Goal: Information Seeking & Learning: Check status

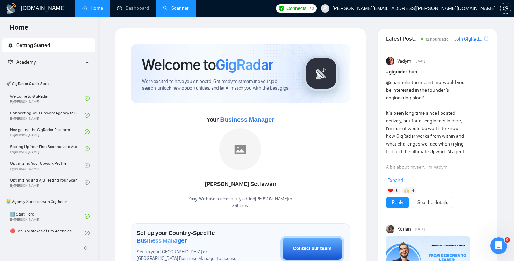
click at [174, 11] on link "Scanner" at bounding box center [176, 8] width 26 height 6
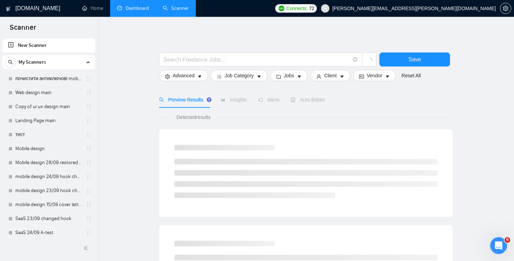
click at [137, 7] on link "Dashboard" at bounding box center [133, 8] width 32 height 6
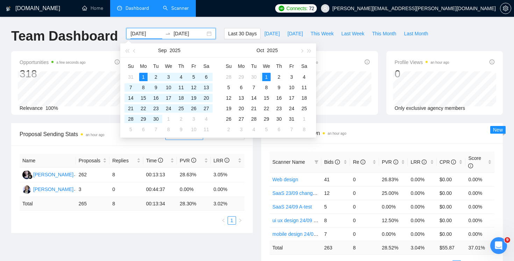
click at [152, 31] on input "[DATE]" at bounding box center [146, 34] width 32 height 8
type input "[DATE]"
click at [129, 119] on div "28" at bounding box center [131, 119] width 8 height 8
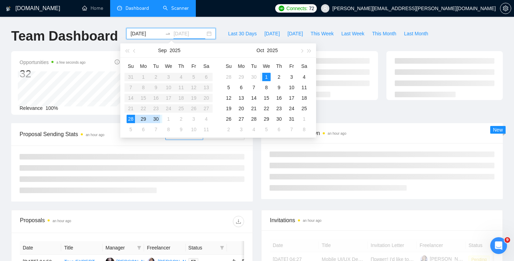
click at [156, 117] on div "30" at bounding box center [156, 119] width 8 height 8
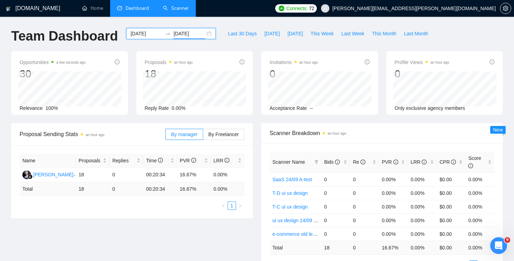
click at [182, 33] on input "[DATE]" at bounding box center [189, 34] width 32 height 8
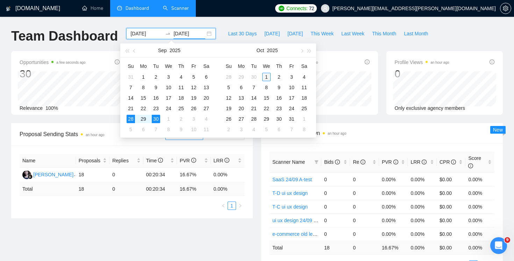
type input "[DATE]"
click at [267, 78] on div "1" at bounding box center [266, 77] width 8 height 8
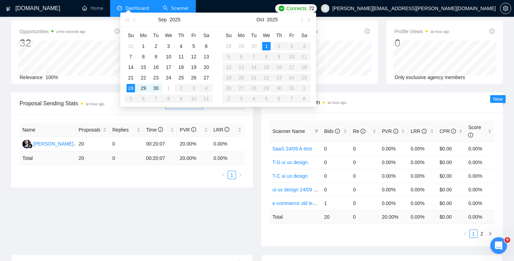
click at [305, 239] on div "Scanner Name Bids Re PVR LRR CPR Score SaaS 24/09 A-test 0 0 0.00% 0.00% $0.00 …" at bounding box center [382, 179] width 242 height 134
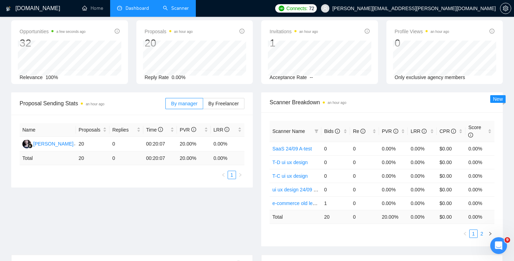
click at [482, 235] on link "2" at bounding box center [482, 234] width 8 height 8
click at [473, 234] on link "1" at bounding box center [474, 234] width 8 height 8
click at [479, 234] on link "2" at bounding box center [482, 234] width 8 height 8
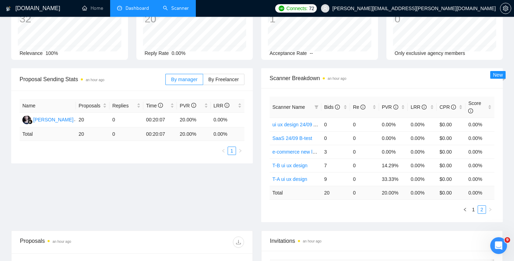
scroll to position [68, 0]
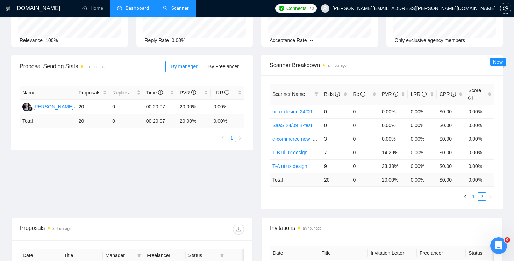
click at [474, 199] on link "1" at bounding box center [474, 197] width 8 height 8
click at [482, 195] on link "2" at bounding box center [482, 197] width 8 height 8
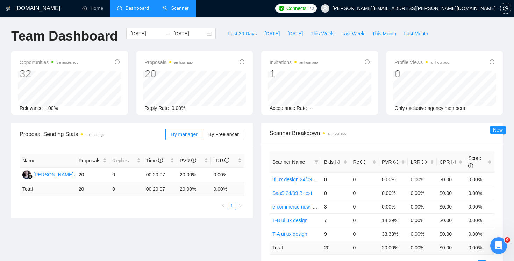
click at [189, 11] on link "Scanner" at bounding box center [176, 8] width 26 height 6
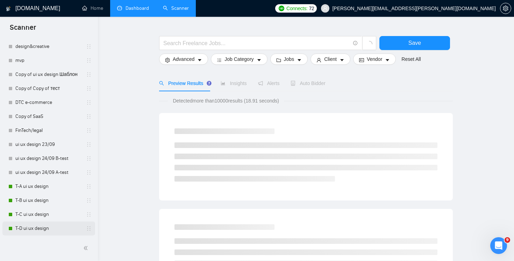
scroll to position [17, 0]
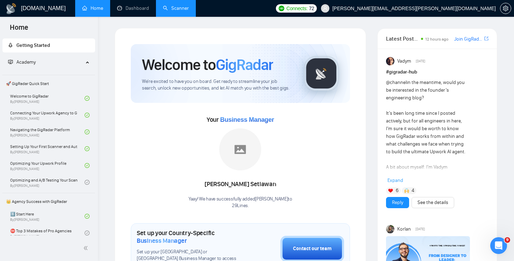
click at [182, 8] on link "Scanner" at bounding box center [176, 8] width 26 height 6
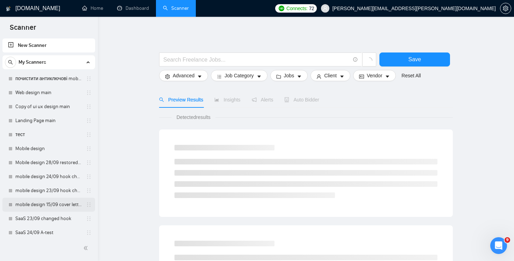
scroll to position [312, 0]
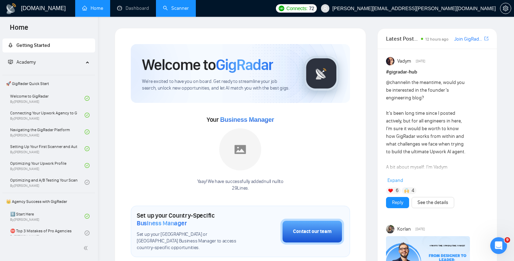
click at [167, 11] on link "Scanner" at bounding box center [176, 8] width 26 height 6
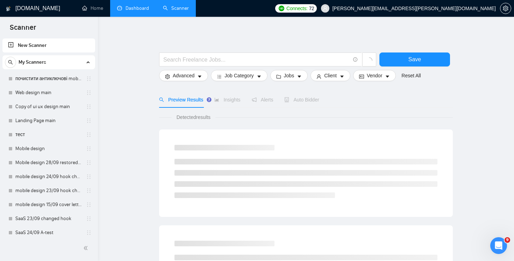
click at [137, 9] on link "Dashboard" at bounding box center [133, 8] width 32 height 6
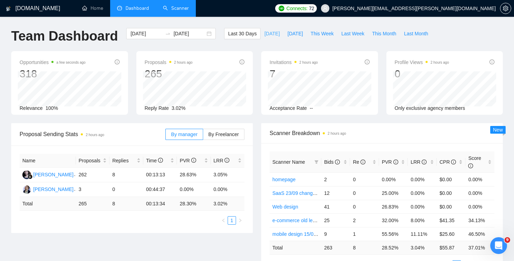
click at [261, 29] on button "[DATE]" at bounding box center [271, 33] width 23 height 11
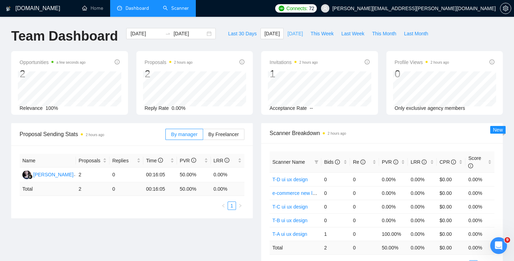
click at [284, 28] on button "[DATE]" at bounding box center [295, 33] width 23 height 11
type input "[DATE]"
click at [318, 36] on span "This Week" at bounding box center [321, 34] width 23 height 8
type input "[DATE]"
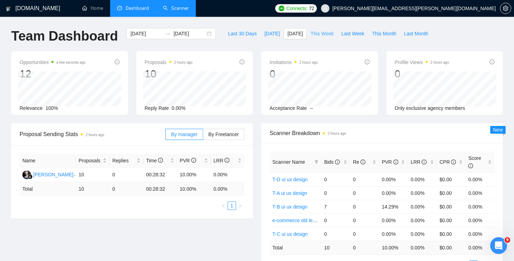
type input "2025-10-05"
click at [41, 7] on h1 "[DOMAIN_NAME]" at bounding box center [37, 8] width 45 height 17
